Goal: Transaction & Acquisition: Purchase product/service

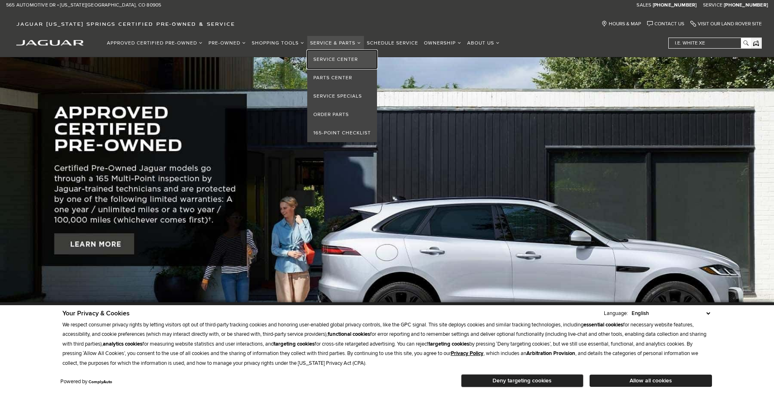
click at [337, 58] on link "Service Center" at bounding box center [342, 59] width 70 height 18
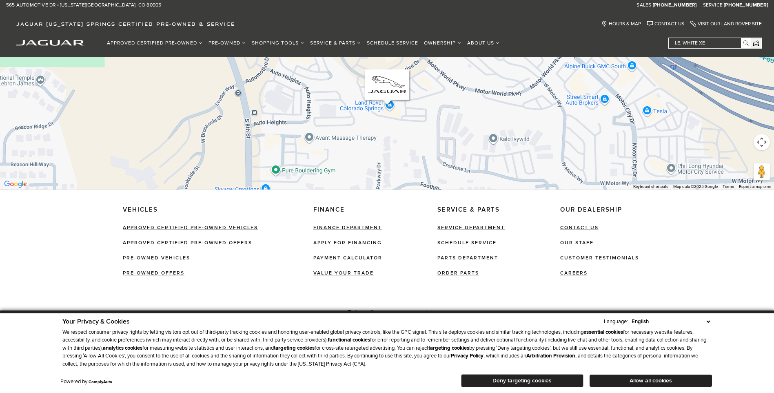
scroll to position [514, 0]
click at [584, 224] on link "Contact Us" at bounding box center [579, 227] width 38 height 6
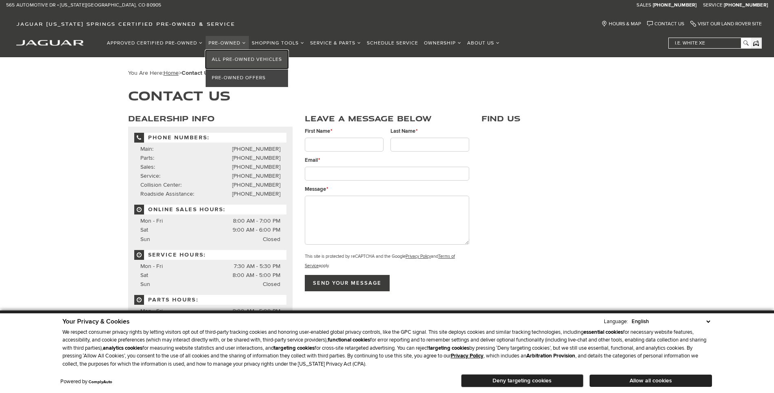
click at [222, 60] on link "All Pre-Owned Vehicles" at bounding box center [247, 59] width 82 height 18
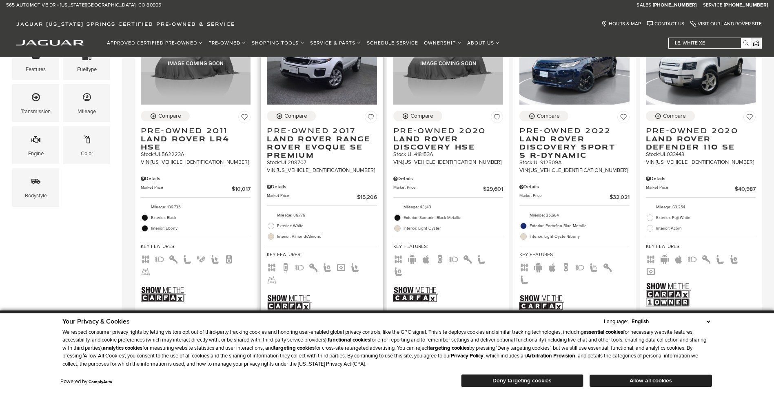
scroll to position [286, 0]
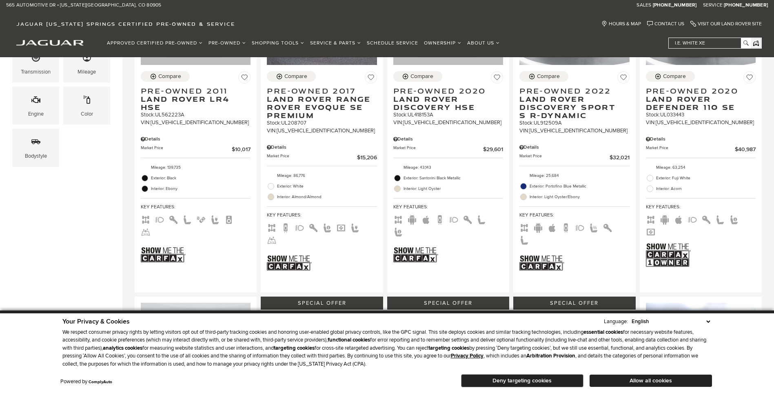
click at [707, 320] on select "English Spanish / Español English / United Kingdom Korean / 한국어 Vietnamese / Ti…" at bounding box center [671, 321] width 82 height 8
click at [709, 321] on select "English Spanish / Español English / United Kingdom Korean / 한국어 Vietnamese / Ti…" at bounding box center [671, 321] width 82 height 8
click at [503, 381] on button "Deny targeting cookies" at bounding box center [522, 380] width 122 height 13
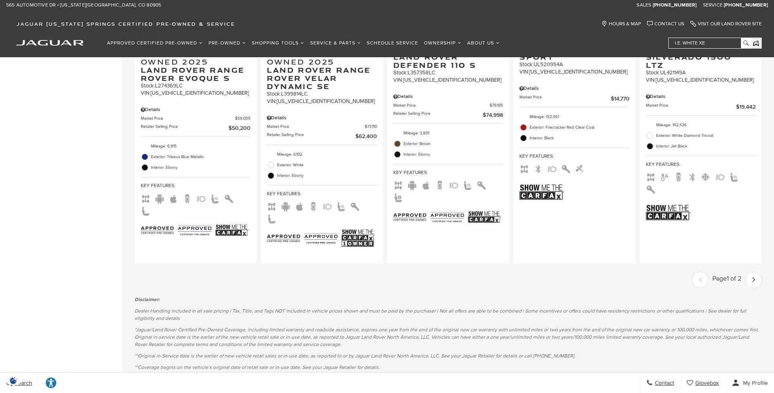
scroll to position [1265, 0]
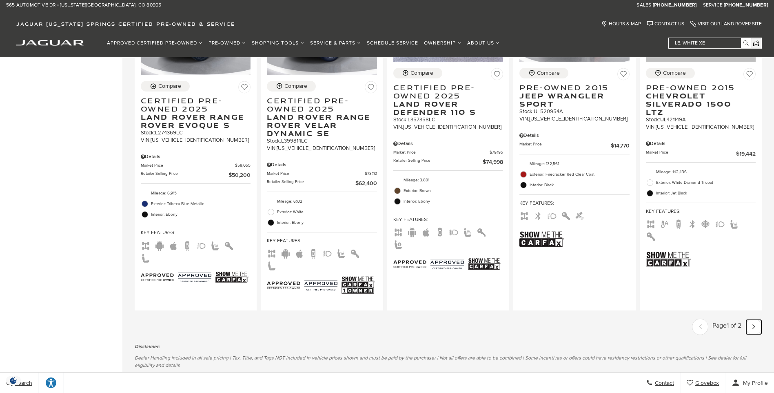
click at [756, 320] on icon "next page" at bounding box center [754, 326] width 3 height 13
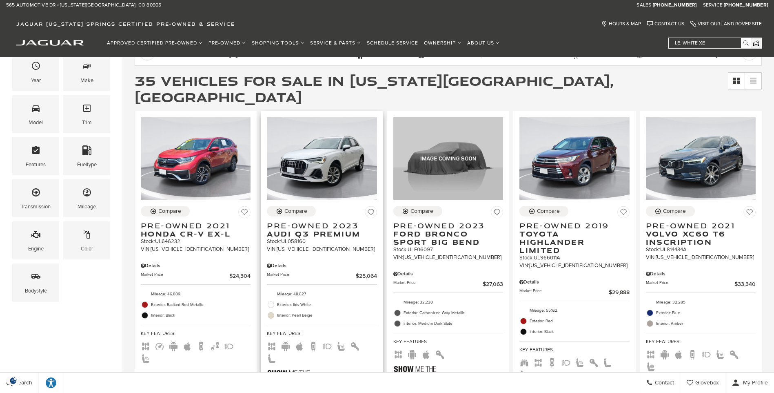
scroll to position [163, 0]
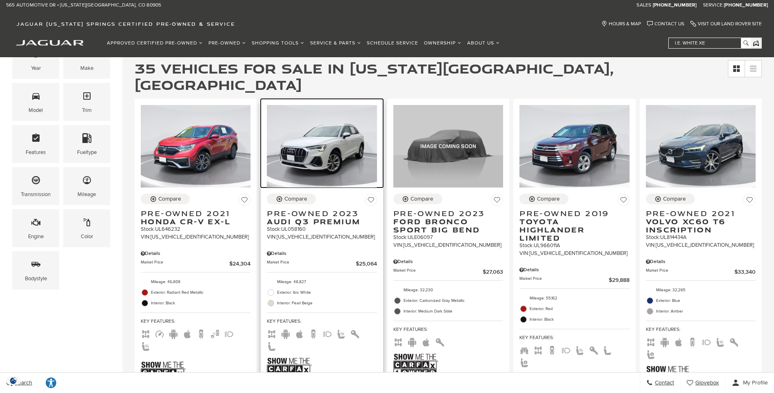
click at [334, 144] on img at bounding box center [322, 146] width 110 height 82
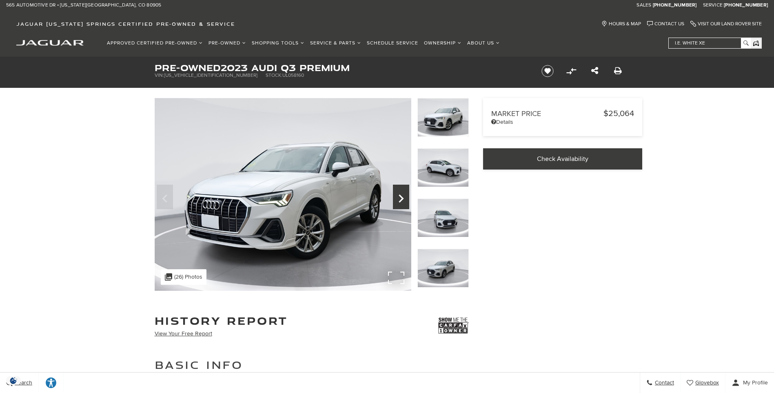
click at [403, 197] on icon "Next" at bounding box center [401, 199] width 16 height 20
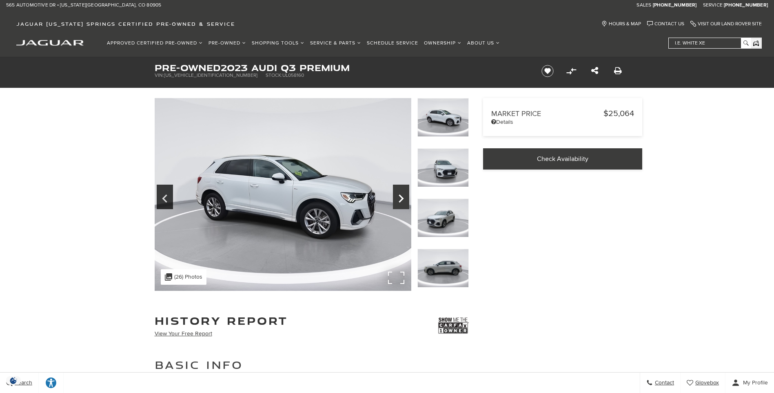
click at [403, 197] on icon "Next" at bounding box center [401, 199] width 16 height 20
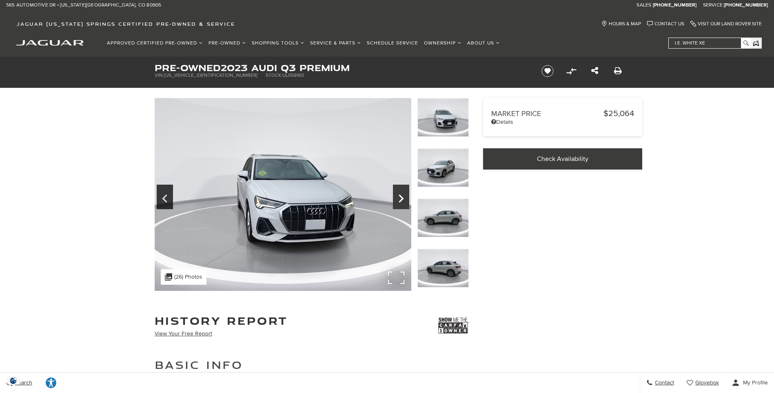
click at [403, 197] on icon "Next" at bounding box center [401, 199] width 16 height 20
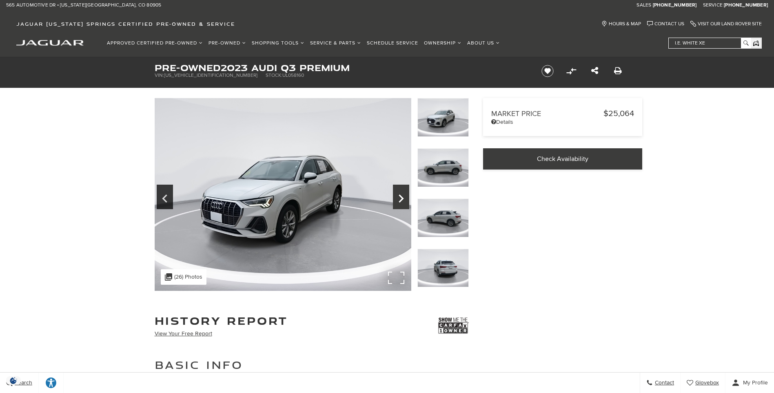
click at [403, 197] on icon "Next" at bounding box center [401, 199] width 16 height 20
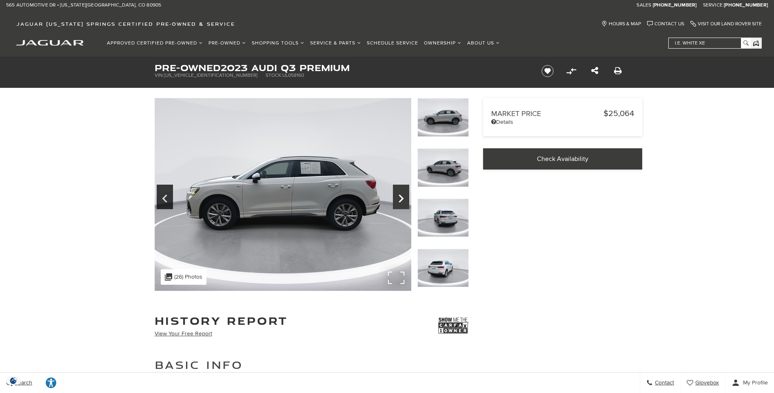
click at [403, 197] on icon "Next" at bounding box center [401, 199] width 16 height 20
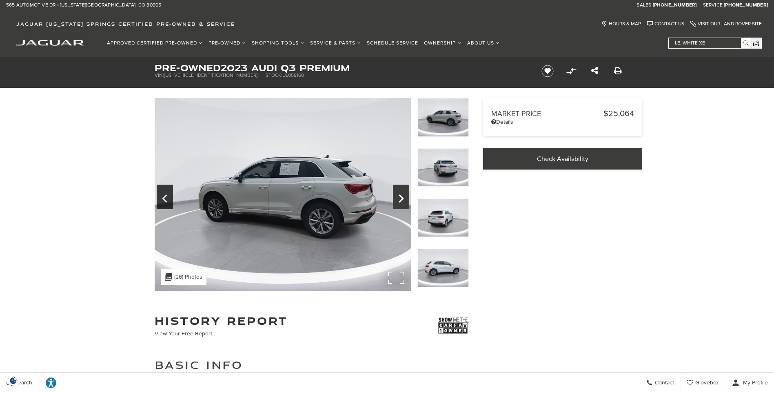
click at [403, 197] on icon "Next" at bounding box center [401, 199] width 16 height 20
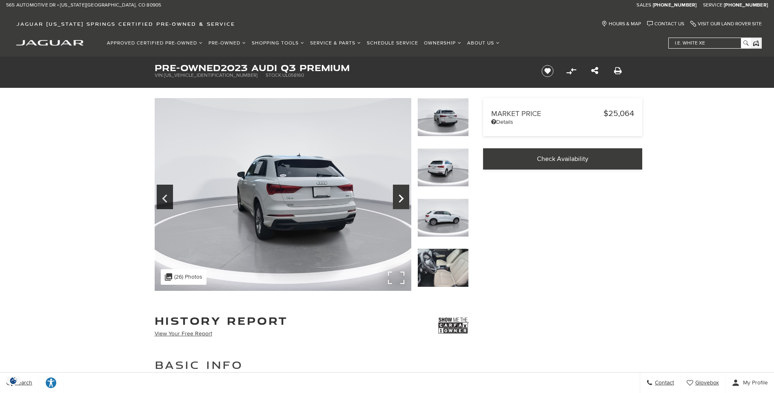
click at [403, 197] on icon "Next" at bounding box center [401, 199] width 16 height 20
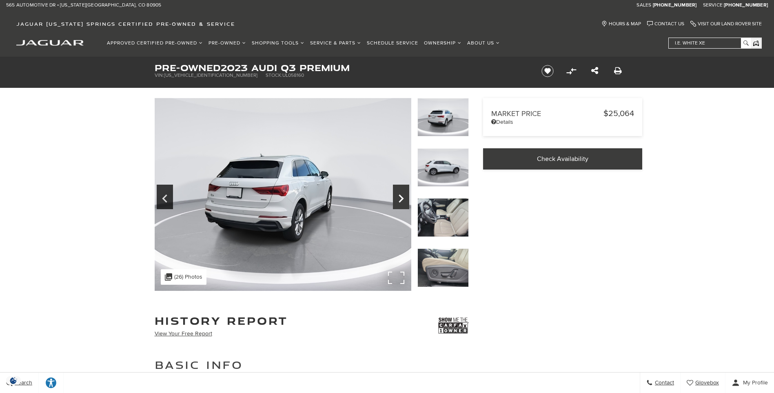
click at [403, 197] on icon "Next" at bounding box center [401, 199] width 16 height 20
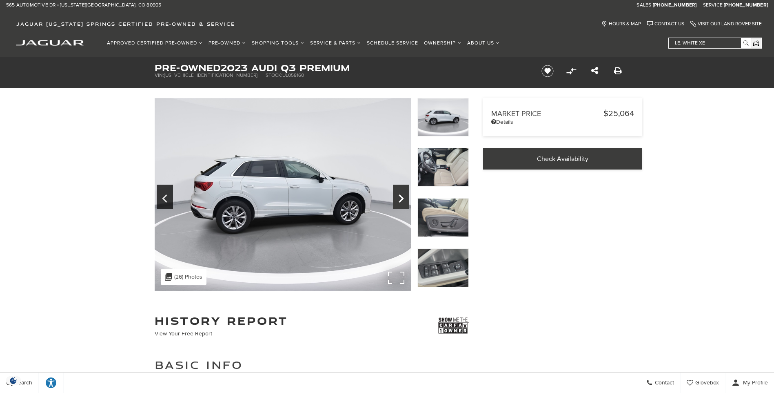
click at [403, 197] on icon "Next" at bounding box center [401, 199] width 16 height 20
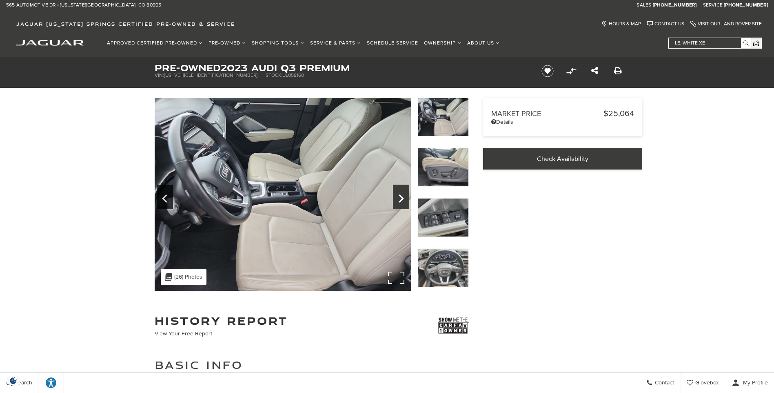
click at [403, 197] on icon "Next" at bounding box center [401, 199] width 16 height 20
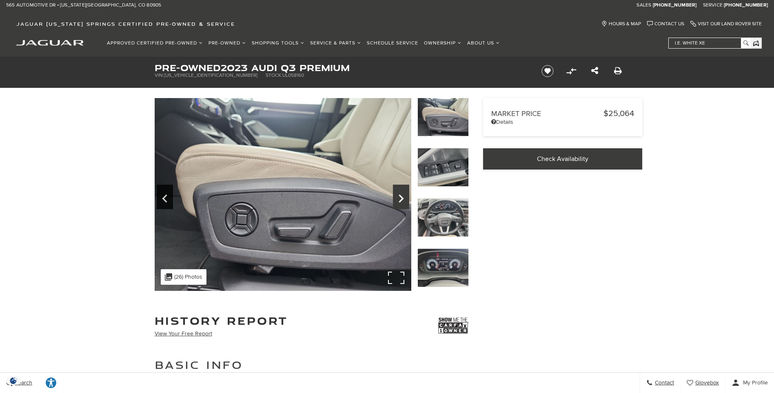
click at [403, 197] on icon "Next" at bounding box center [401, 199] width 16 height 20
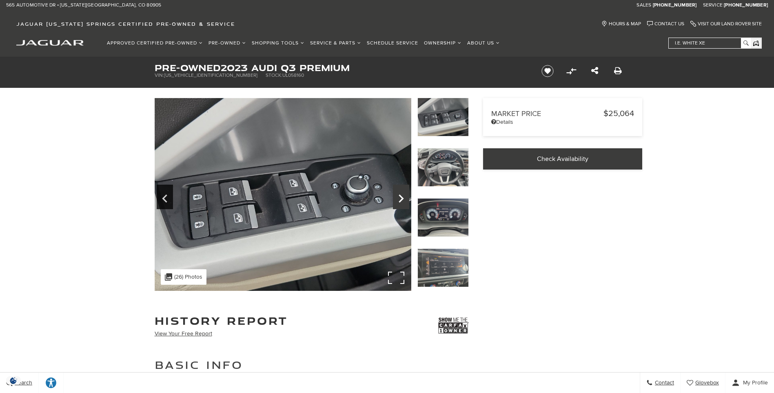
click at [403, 197] on icon "Next" at bounding box center [401, 199] width 16 height 20
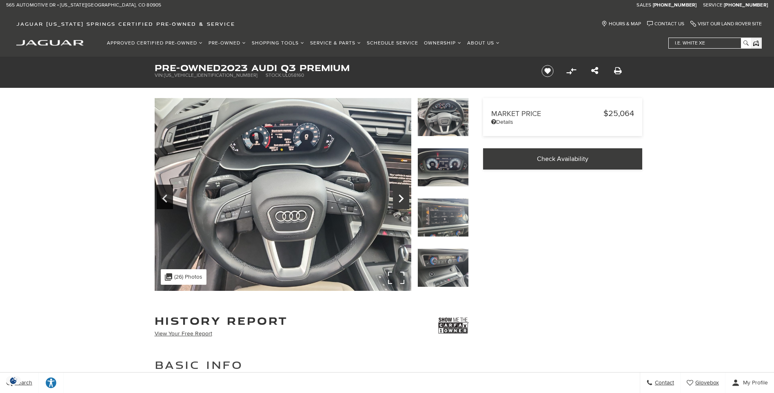
click at [403, 197] on icon "Next" at bounding box center [401, 199] width 16 height 20
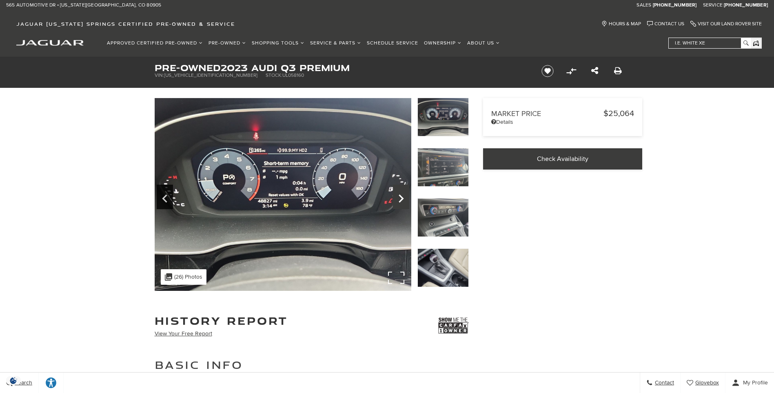
click at [403, 197] on icon "Next" at bounding box center [401, 199] width 16 height 20
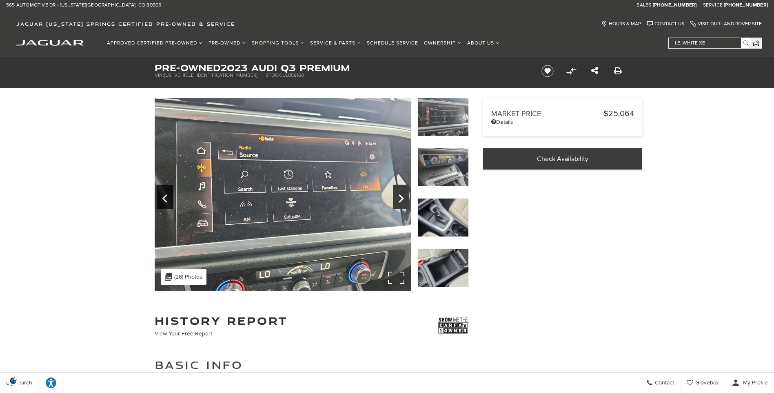
click at [403, 197] on icon "Next" at bounding box center [401, 199] width 16 height 20
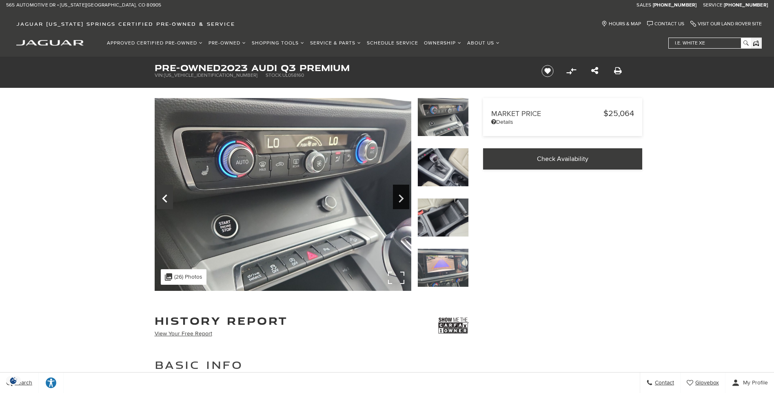
click at [164, 196] on icon "Previous" at bounding box center [165, 199] width 16 height 20
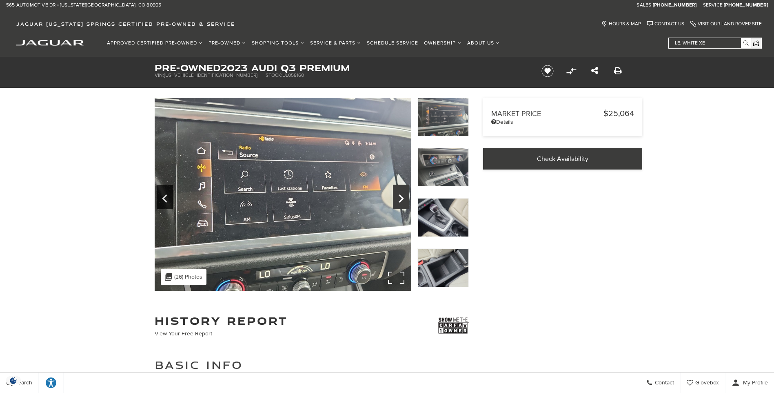
click at [402, 200] on icon "Next" at bounding box center [401, 198] width 5 height 8
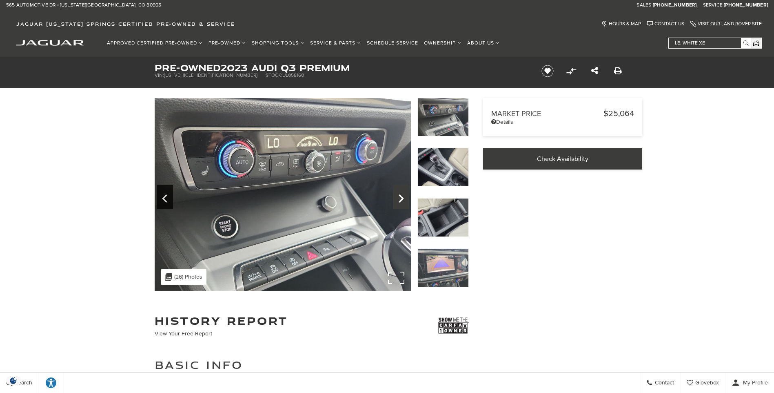
click at [402, 200] on icon "Next" at bounding box center [401, 198] width 5 height 8
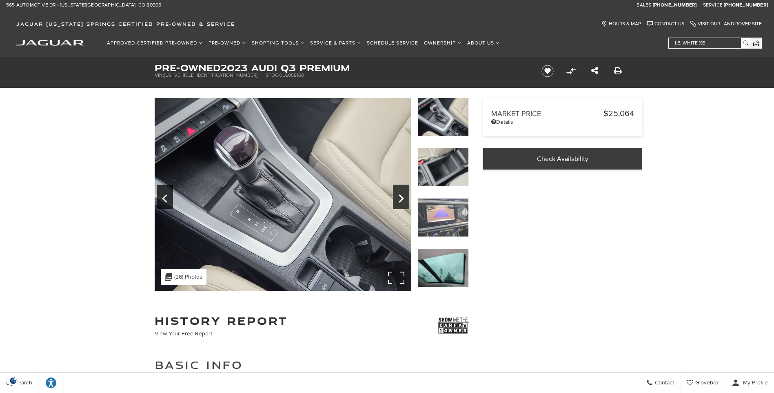
click at [402, 200] on icon "Next" at bounding box center [401, 198] width 5 height 8
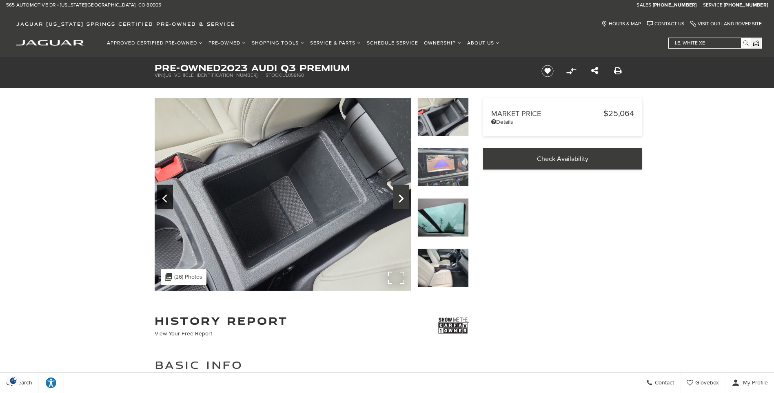
click at [402, 200] on icon "Next" at bounding box center [401, 198] width 5 height 8
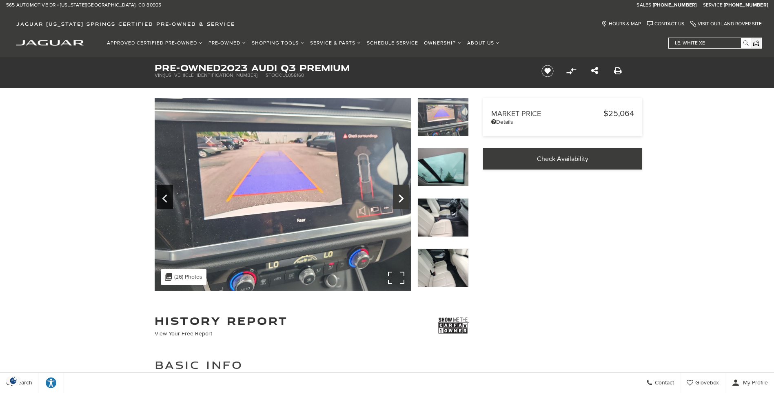
click at [402, 200] on icon "Next" at bounding box center [401, 198] width 5 height 8
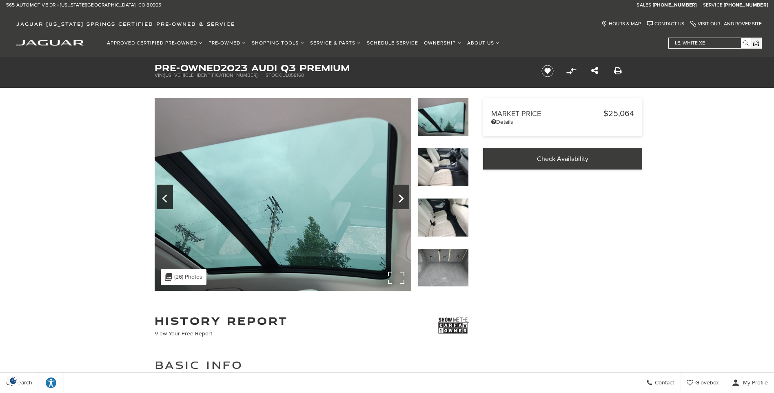
click at [402, 200] on icon "Next" at bounding box center [401, 198] width 5 height 8
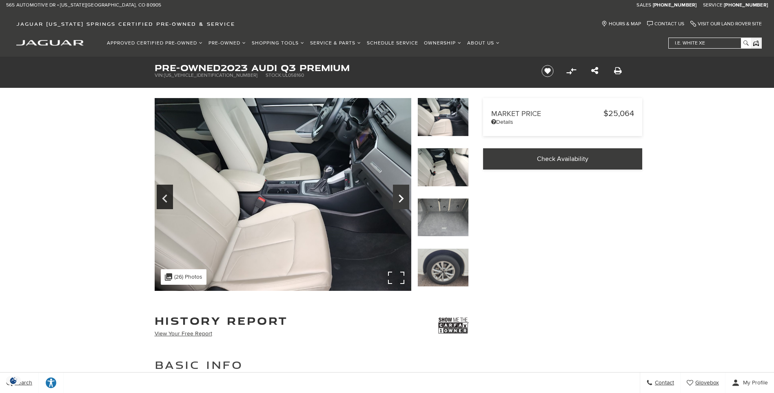
click at [402, 200] on icon "Next" at bounding box center [401, 198] width 5 height 8
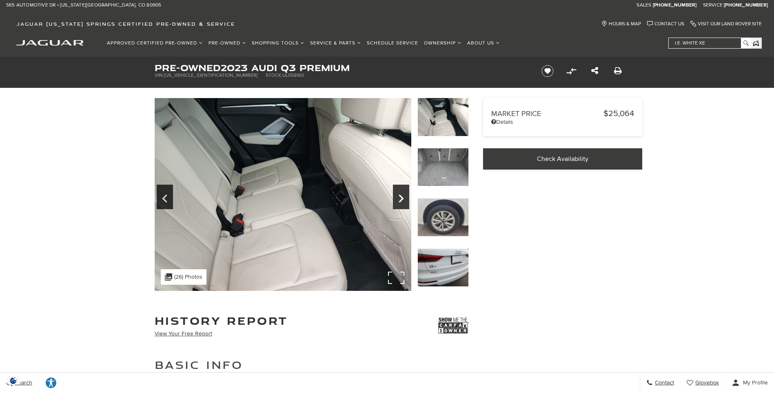
click at [402, 200] on icon "Next" at bounding box center [401, 198] width 5 height 8
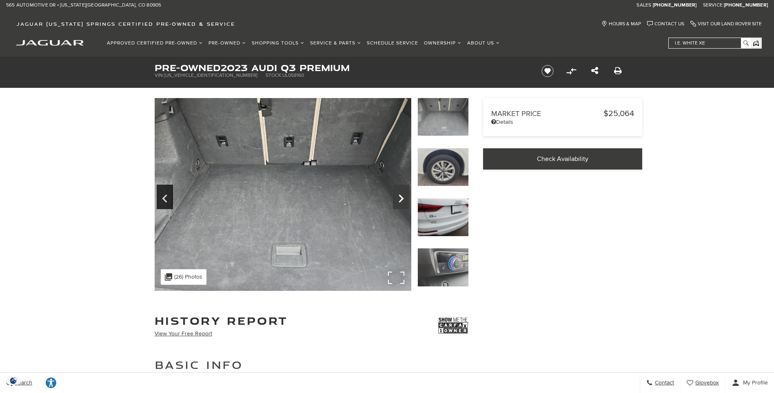
click at [402, 200] on icon "Next" at bounding box center [401, 198] width 5 height 8
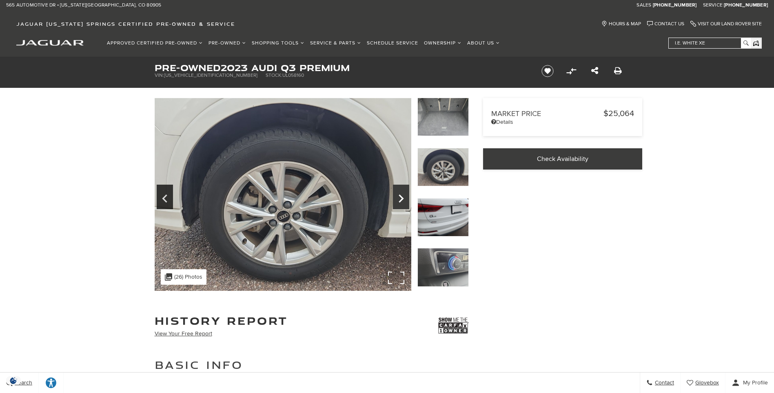
click at [402, 200] on icon "Next" at bounding box center [401, 198] width 5 height 8
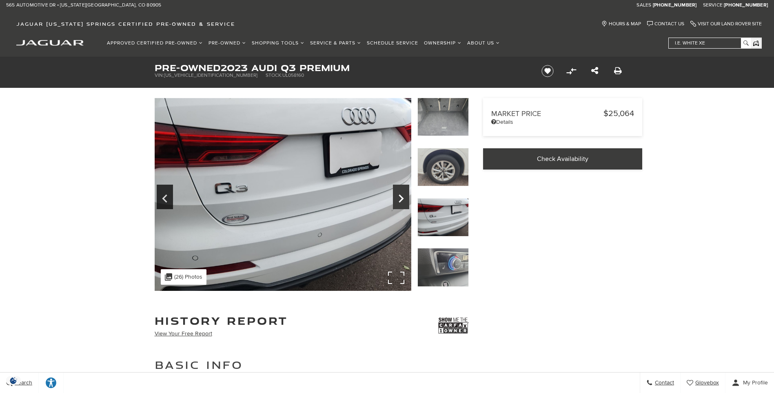
click at [402, 200] on icon "Next" at bounding box center [401, 198] width 5 height 8
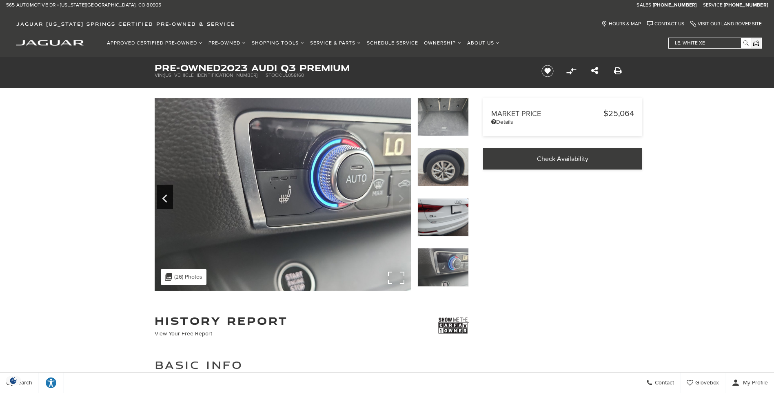
click at [402, 200] on img at bounding box center [283, 194] width 257 height 193
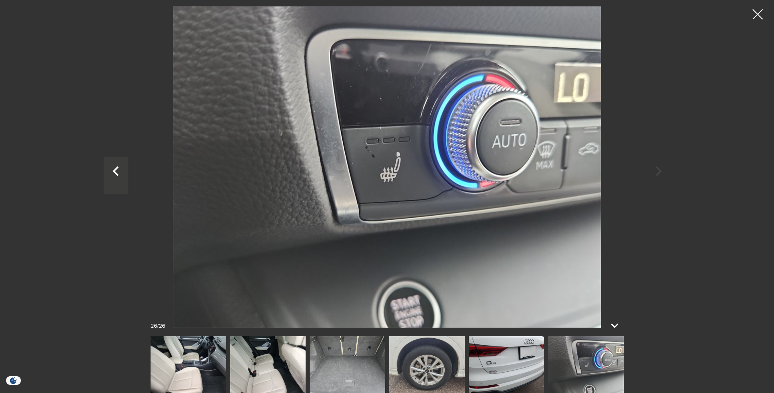
click at [113, 169] on icon "Previous" at bounding box center [116, 171] width 24 height 20
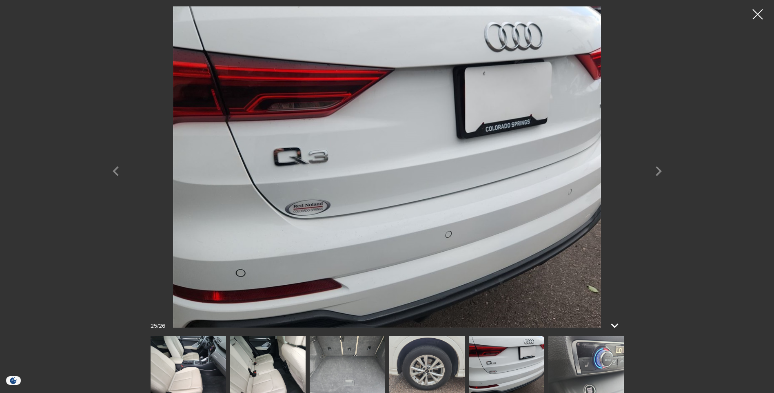
click at [511, 359] on img at bounding box center [507, 364] width 76 height 57
click at [438, 356] on img at bounding box center [427, 364] width 76 height 57
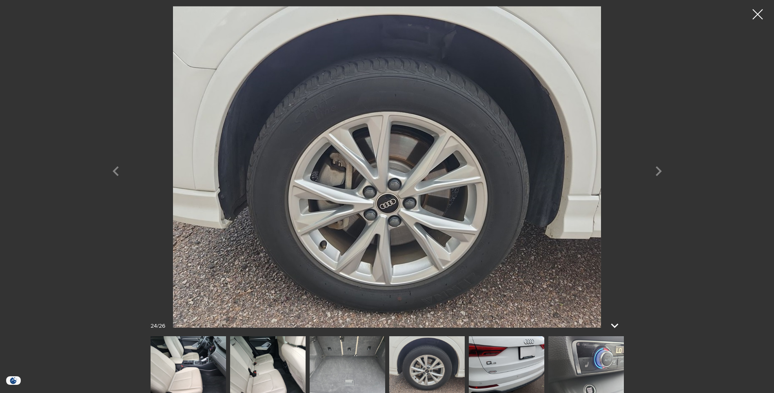
click at [356, 354] on img at bounding box center [348, 364] width 76 height 57
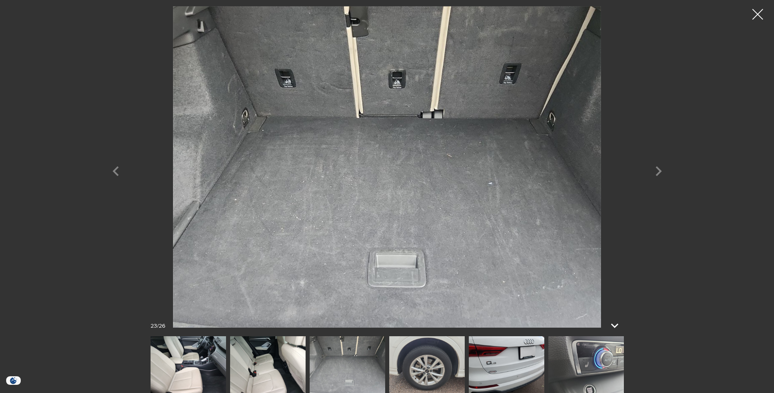
click at [763, 8] on div at bounding box center [758, 15] width 22 height 22
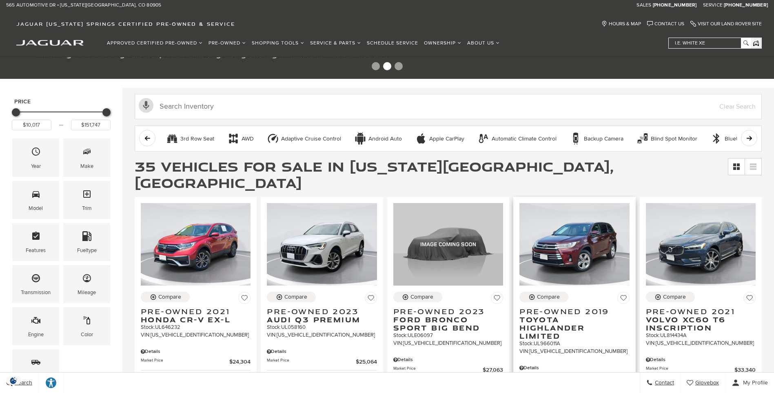
scroll to position [41, 0]
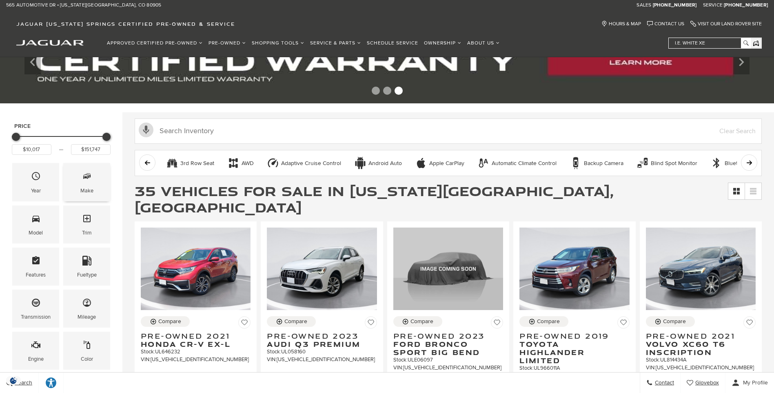
click at [84, 183] on span "Make" at bounding box center [87, 177] width 10 height 17
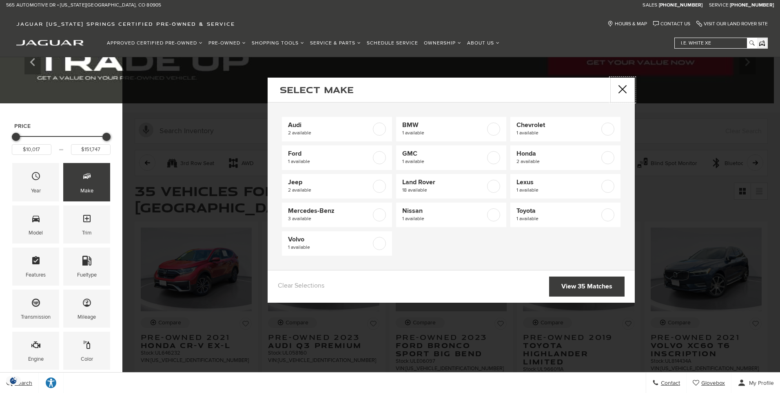
click at [623, 87] on button "Close" at bounding box center [623, 90] width 24 height 24
